Goal: Navigation & Orientation: Find specific page/section

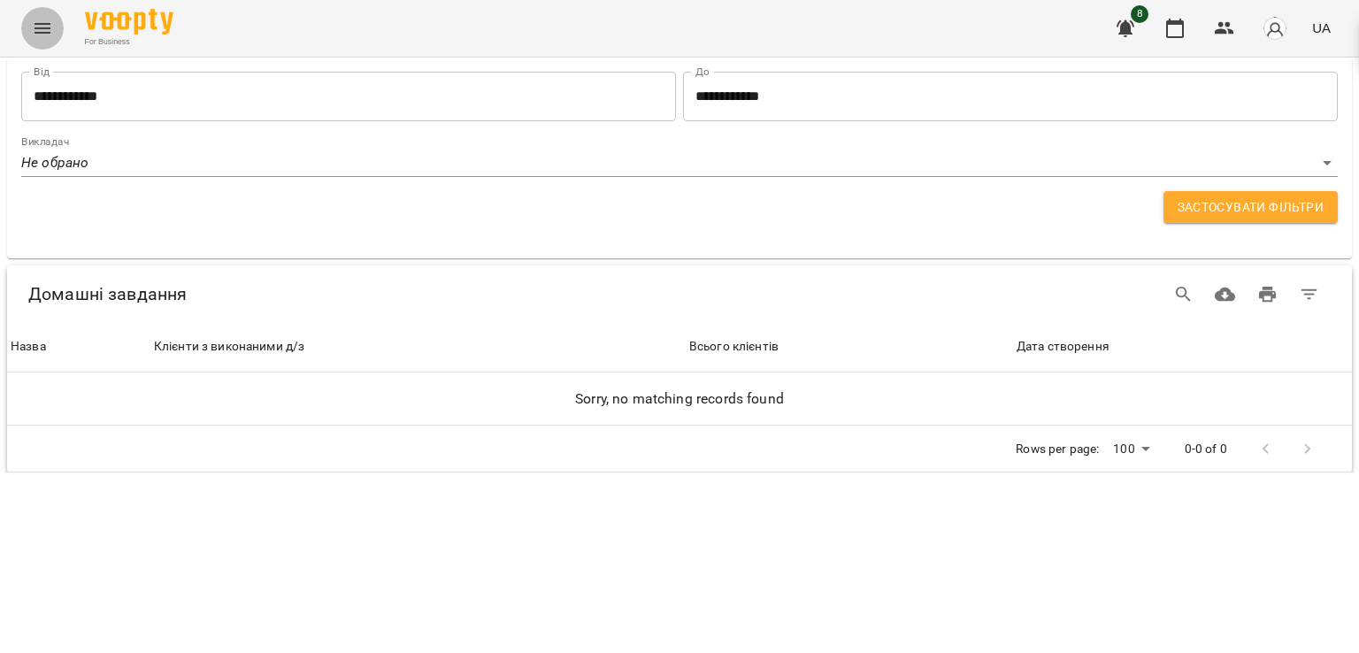
click at [35, 33] on icon "Menu" at bounding box center [43, 28] width 16 height 11
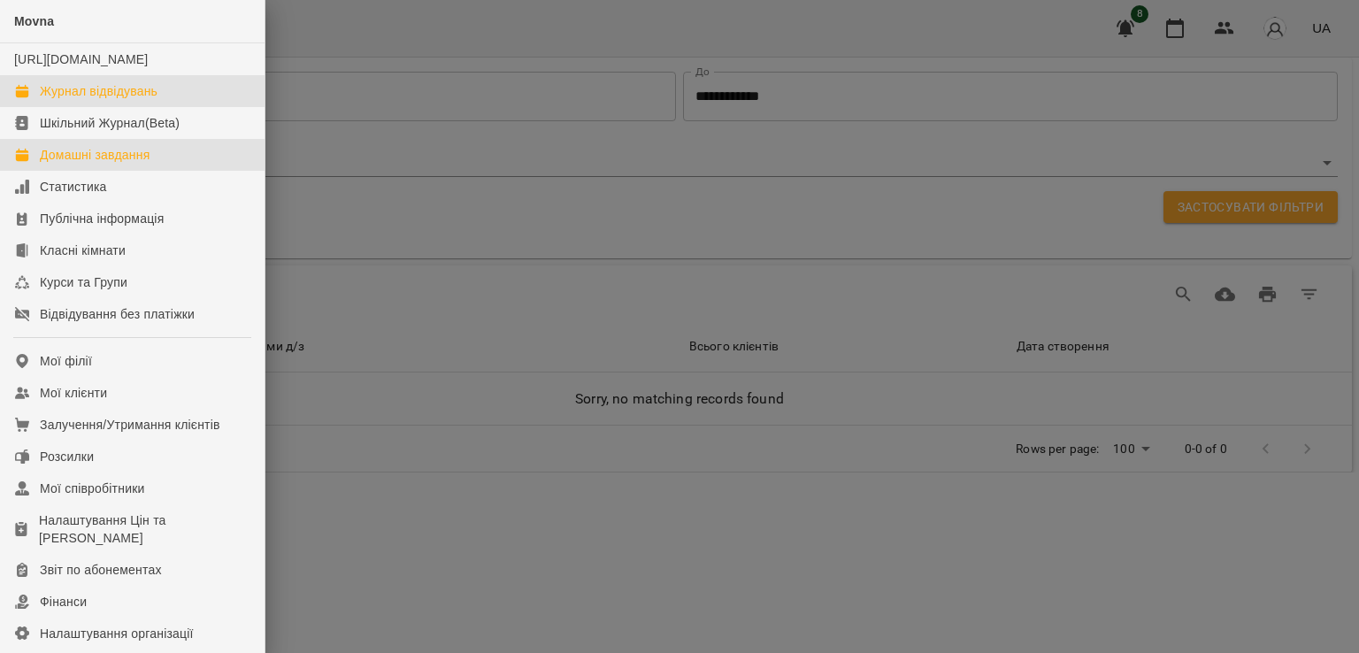
click at [89, 100] on div "Журнал відвідувань" at bounding box center [99, 91] width 118 height 18
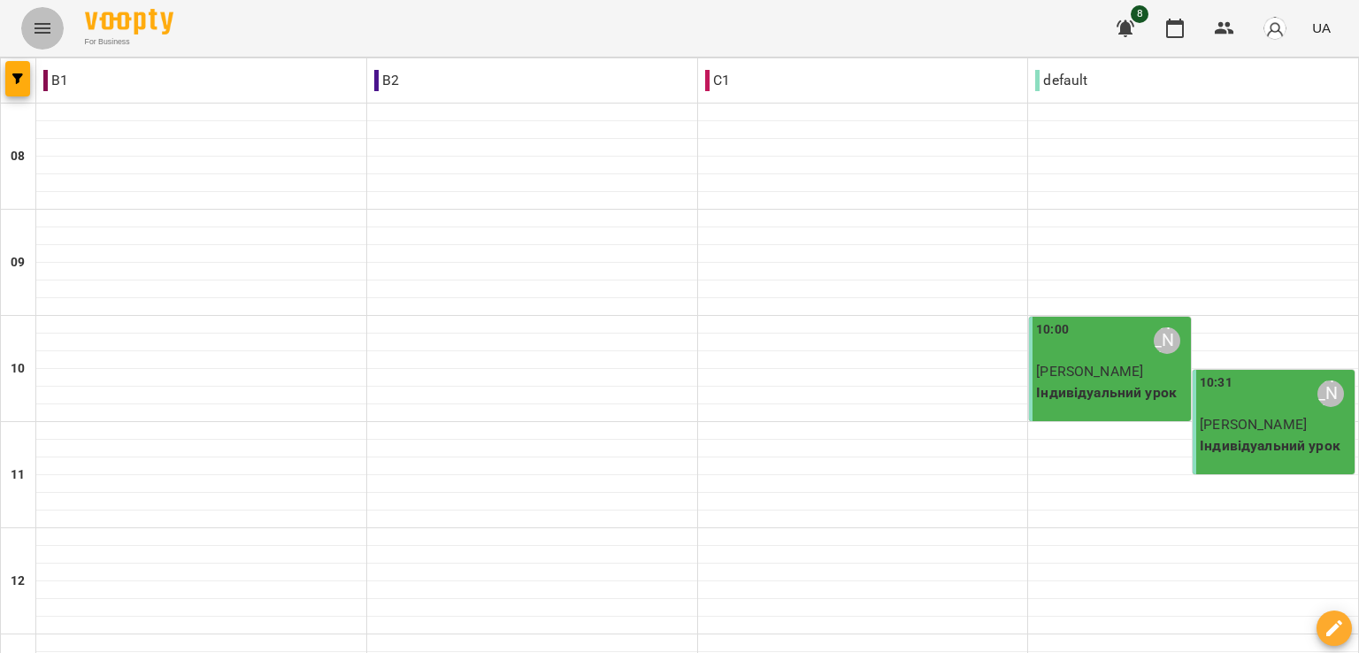
click at [41, 23] on icon "Menu" at bounding box center [43, 28] width 16 height 11
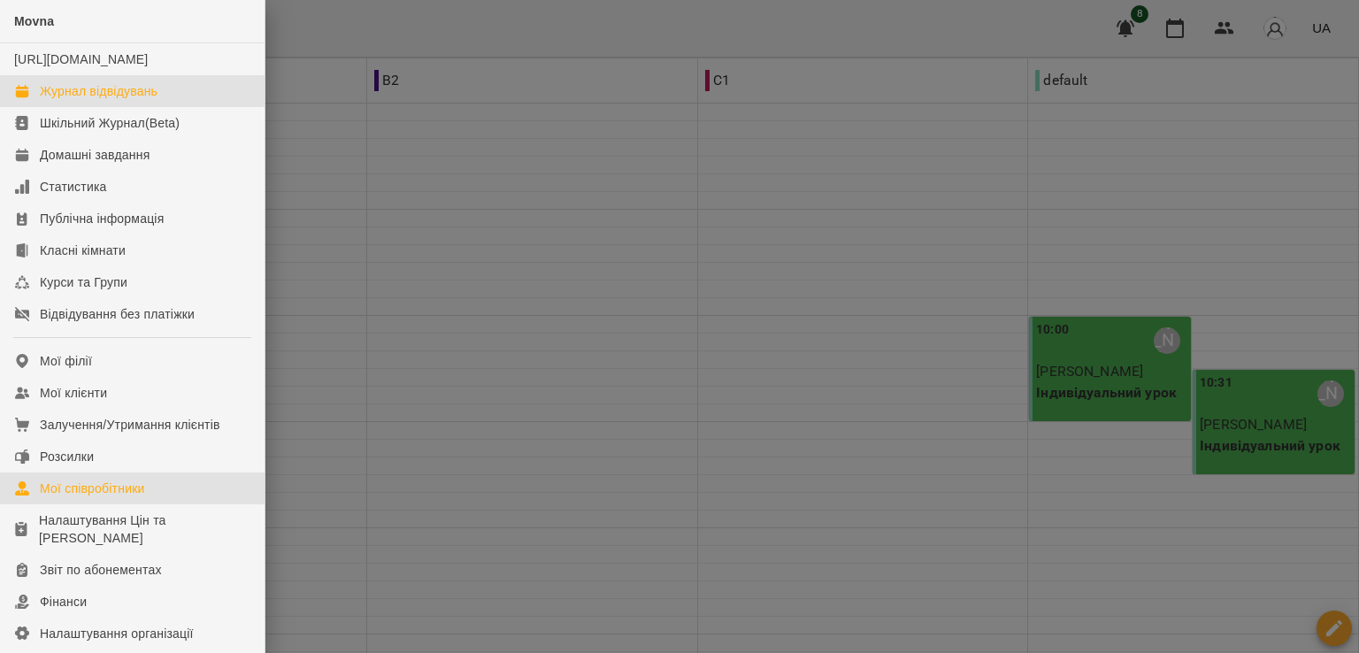
click at [89, 497] on div "Мої співробітники" at bounding box center [92, 489] width 105 height 18
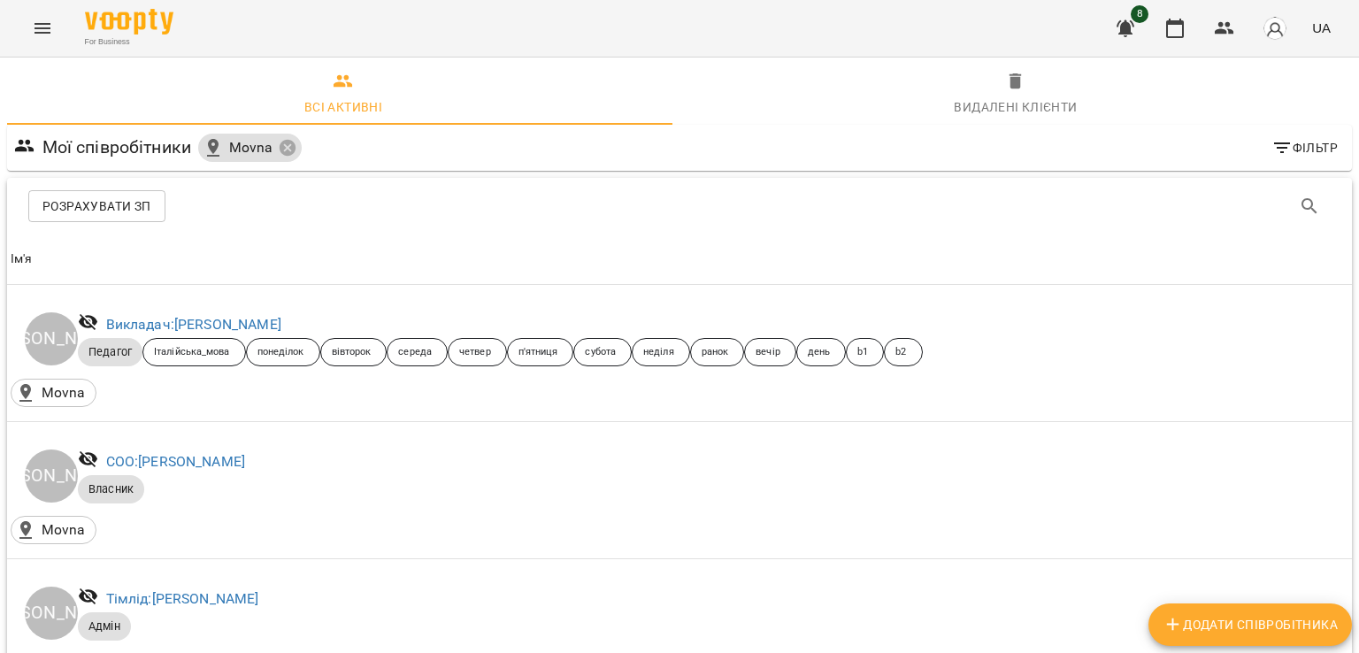
scroll to position [88, 0]
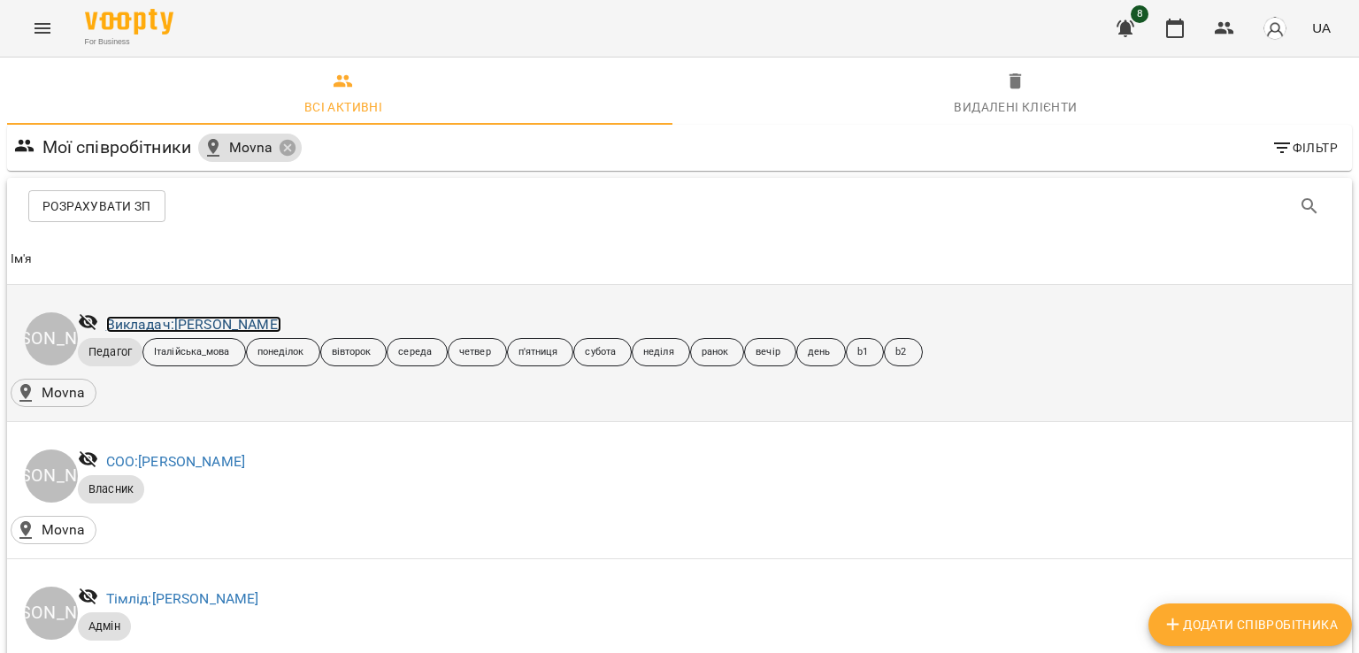
click at [193, 316] on link "Викладач: [PERSON_NAME]" at bounding box center [193, 324] width 175 height 17
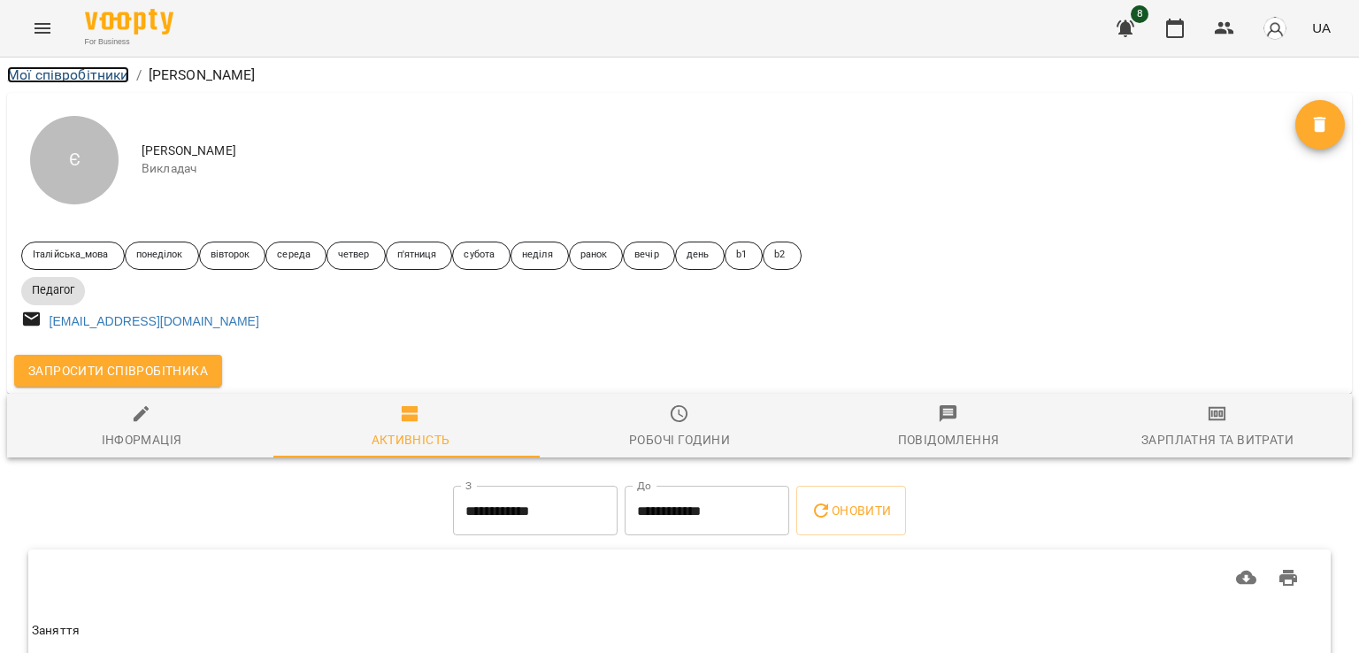
click at [64, 75] on link "Мої співробітники" at bounding box center [68, 74] width 122 height 17
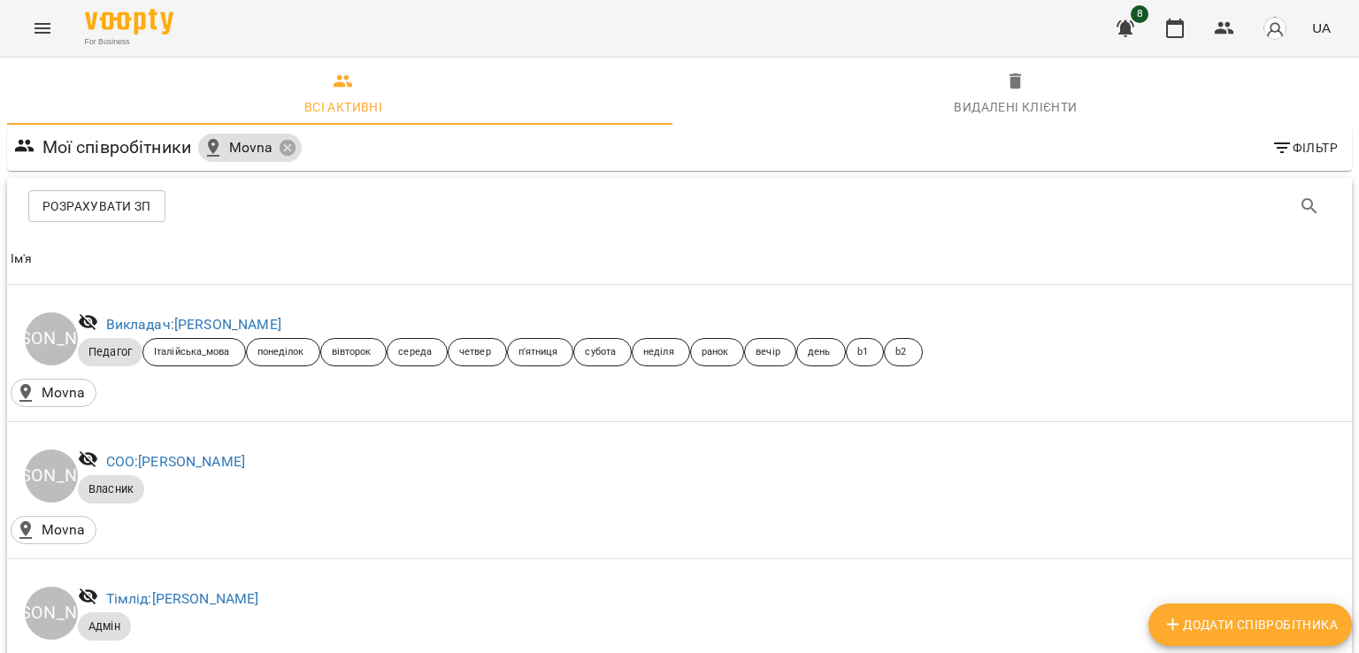
scroll to position [662, 0]
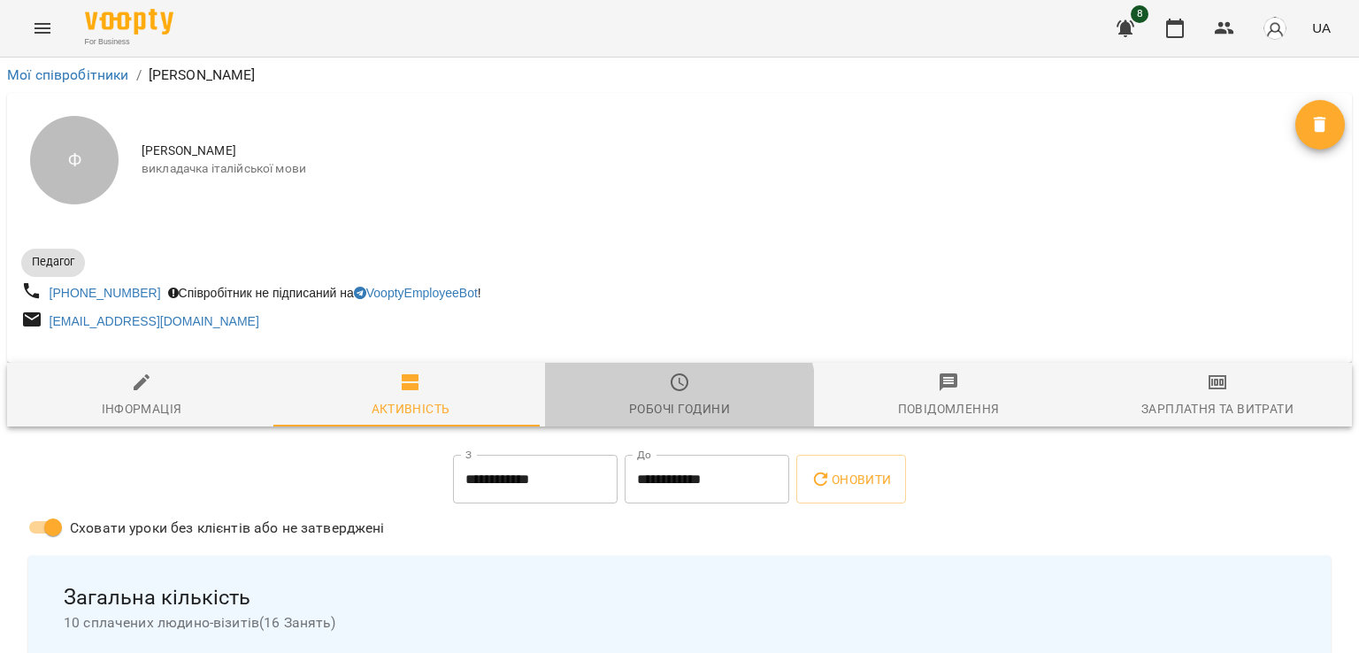
click at [658, 404] on div "Робочі години" at bounding box center [679, 408] width 101 height 21
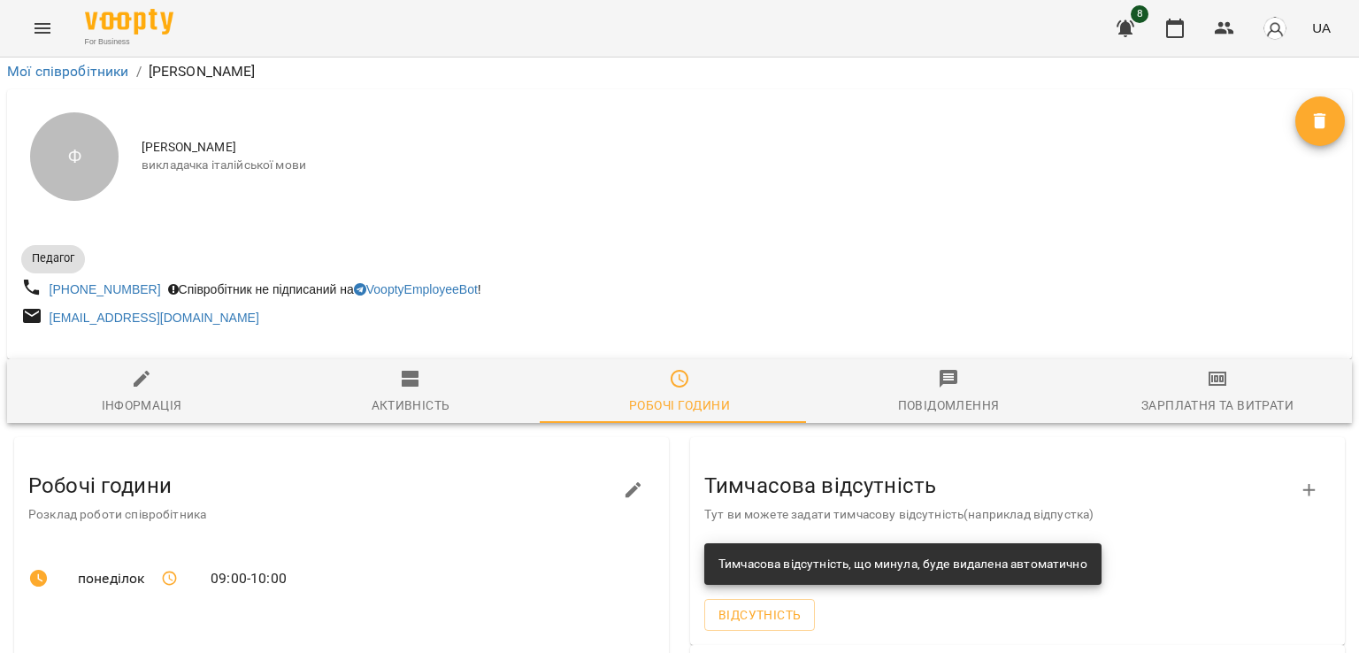
scroll to position [616, 0]
